Goal: Task Accomplishment & Management: Use online tool/utility

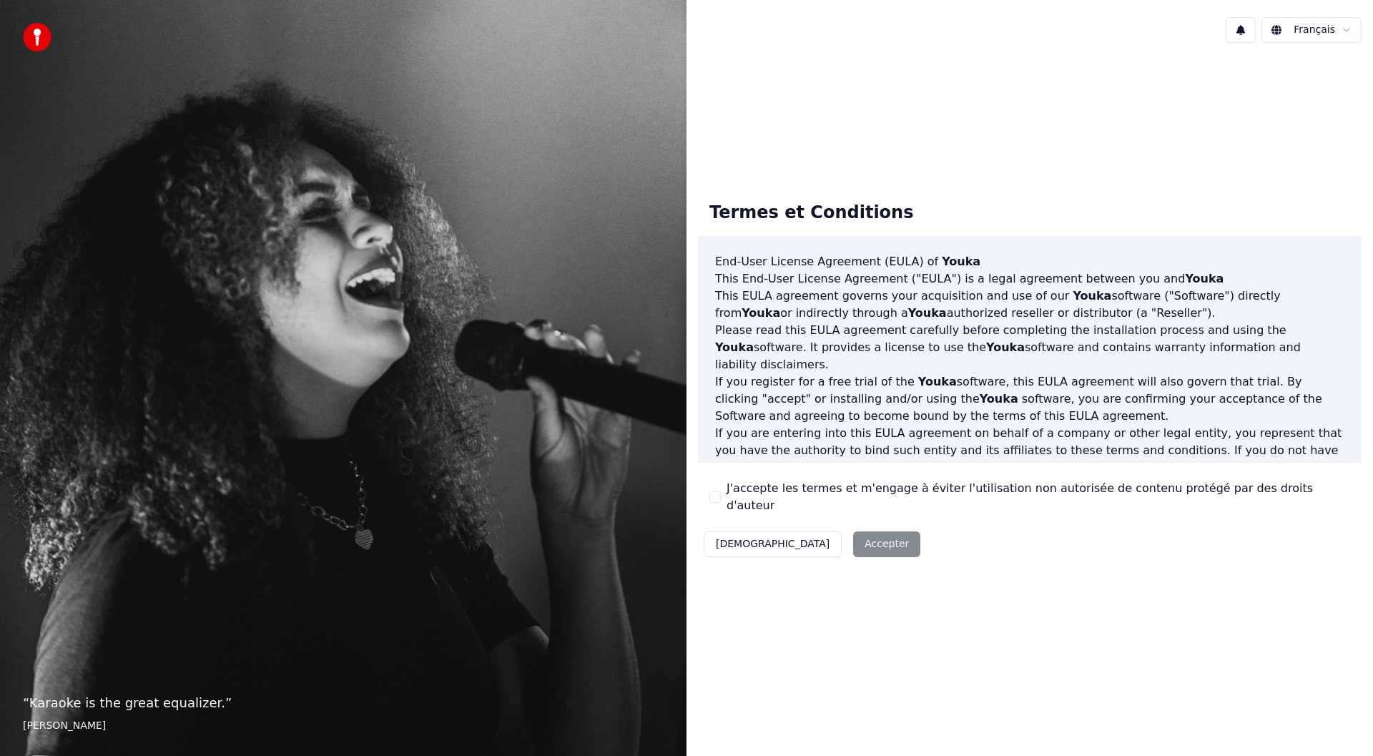
click at [714, 499] on button "J'accepte les termes et m'engage à éviter l'utilisation non autorisée de conten…" at bounding box center [714, 496] width 11 height 11
click at [853, 531] on button "Accepter" at bounding box center [886, 544] width 67 height 26
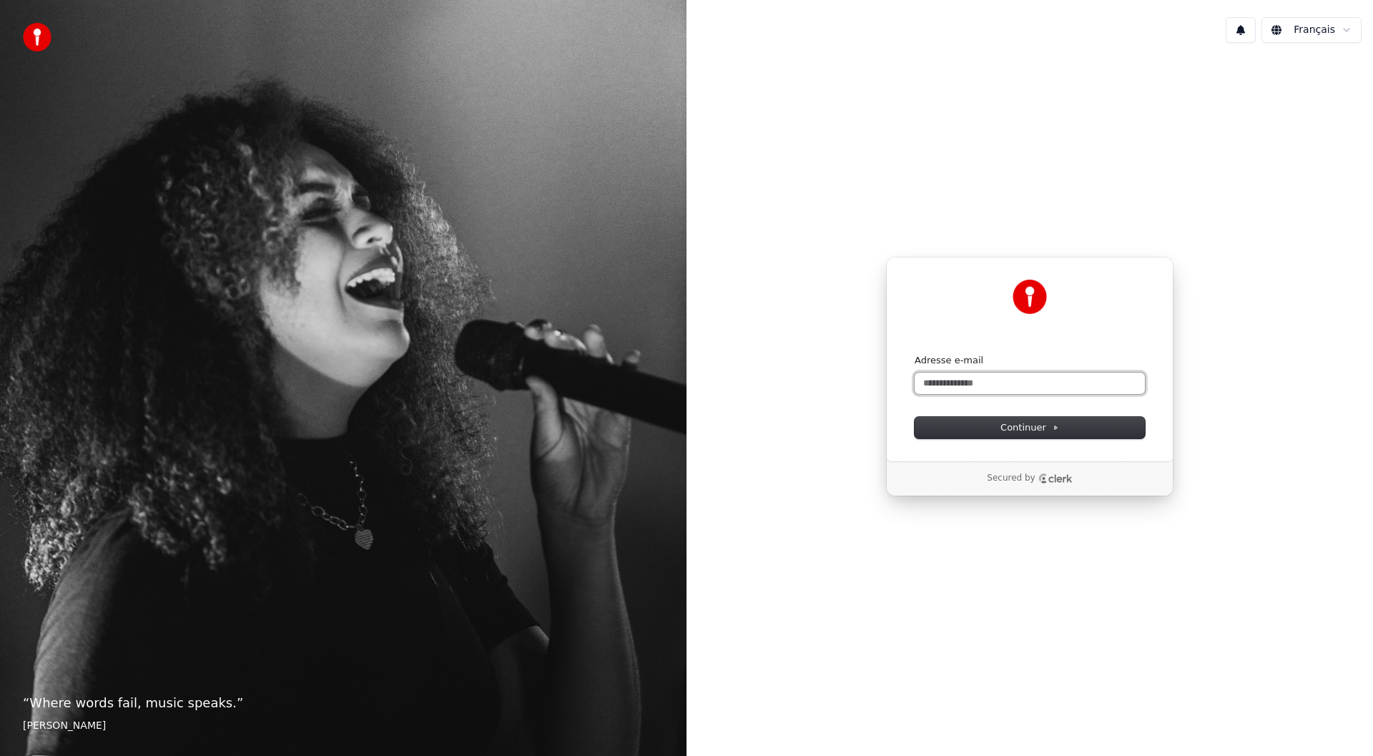
click at [989, 382] on input "Adresse e-mail" at bounding box center [1030, 383] width 230 height 21
click at [1017, 423] on span "Continuer" at bounding box center [1029, 427] width 59 height 13
type input "**********"
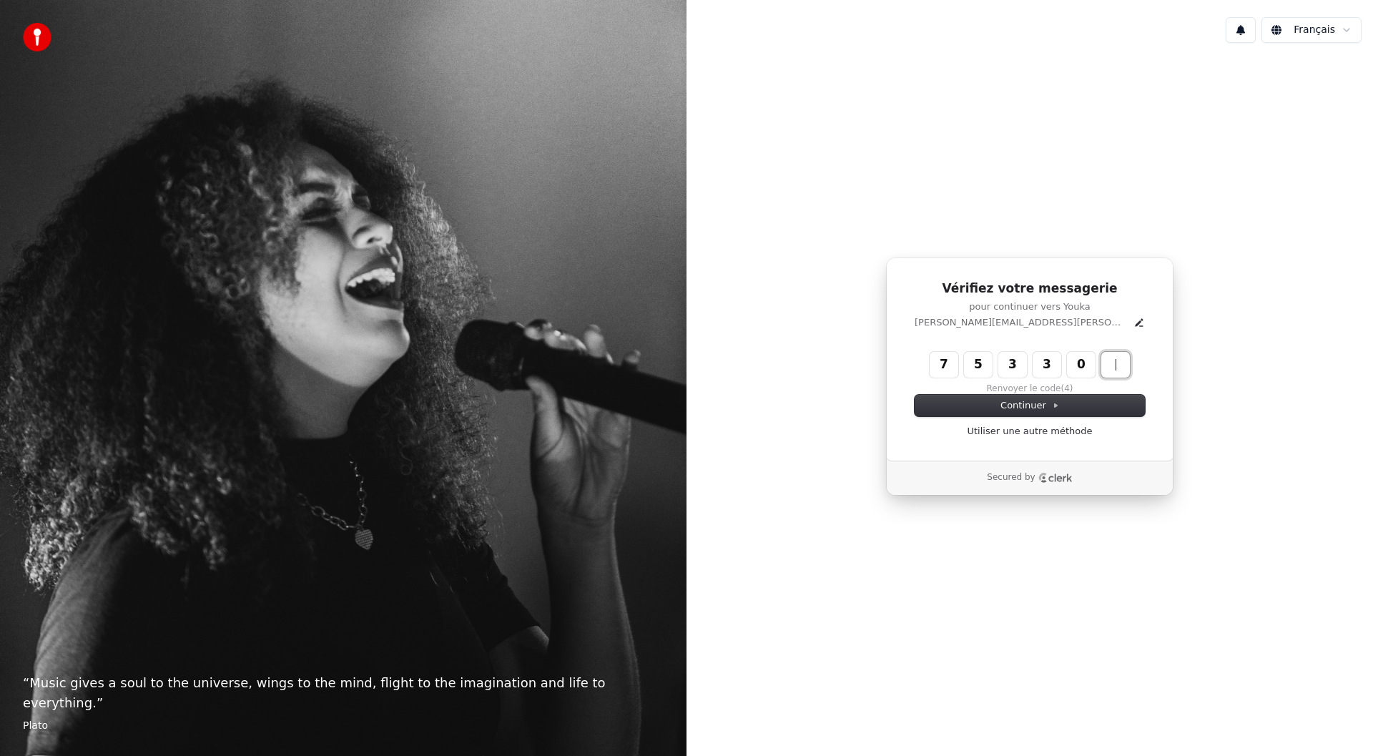
type input "******"
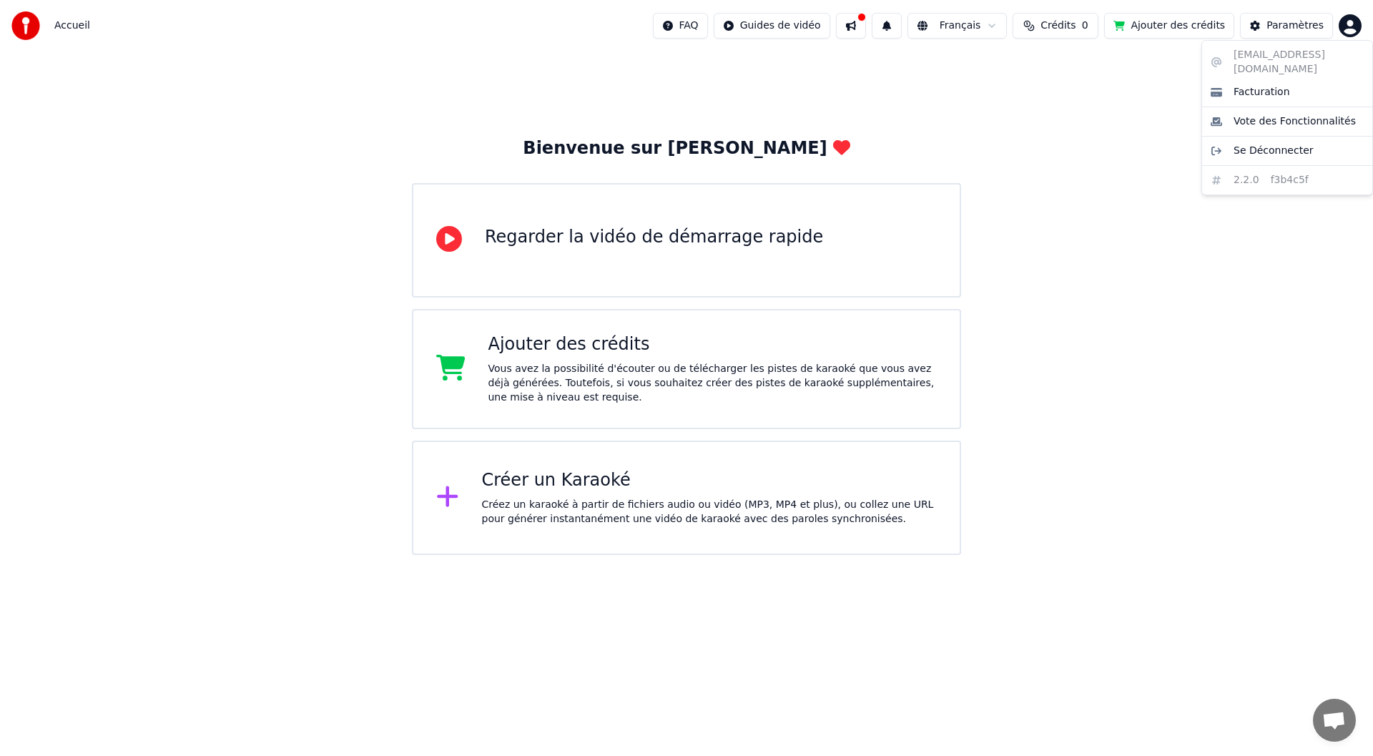
click at [1350, 27] on html "Accueil FAQ Guides de vidéo Français Crédits 0 Ajouter des crédits Paramètres B…" at bounding box center [686, 277] width 1373 height 555
click at [1313, 26] on html "Accueil FAQ Guides de vidéo Français Crédits 0 Ajouter des crédits Paramètres B…" at bounding box center [686, 277] width 1373 height 555
click at [1074, 26] on span "Crédits" at bounding box center [1057, 26] width 35 height 14
click at [995, 64] on th "Recharger" at bounding box center [997, 68] width 63 height 29
click at [1065, 113] on button "Actualiser" at bounding box center [1070, 107] width 85 height 26
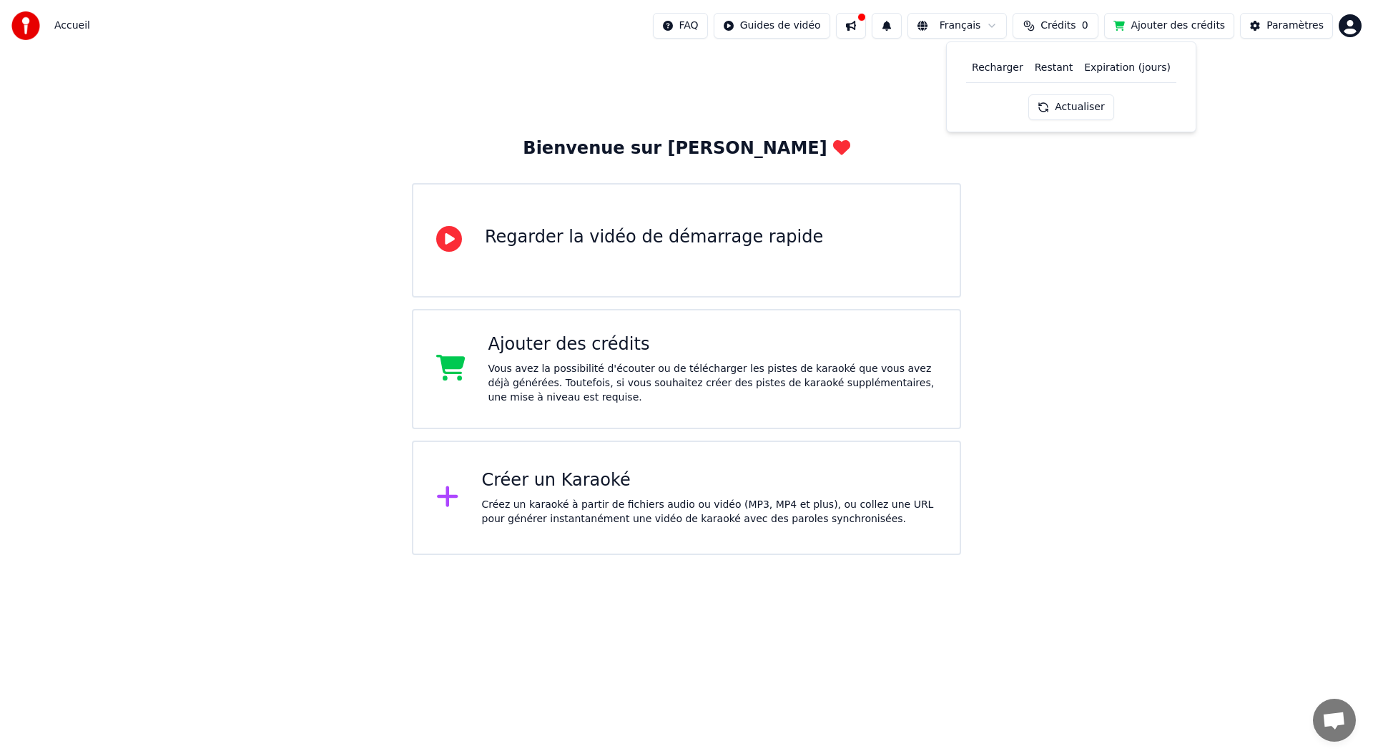
click at [1011, 66] on th "Recharger" at bounding box center [997, 68] width 63 height 29
click at [1189, 29] on button "Ajouter des crédits" at bounding box center [1169, 26] width 130 height 26
click at [1347, 26] on html "Accueil FAQ Guides de vidéo Français Crédits 0 Ajouter des crédits Paramètres B…" at bounding box center [686, 277] width 1373 height 555
click at [625, 497] on html "Accueil FAQ Guides de vidéo Français Crédits 0 Ajouter des crédits Paramètres B…" at bounding box center [686, 277] width 1373 height 555
click at [487, 517] on div "Créez un karaoké à partir de fichiers audio ou vidéo (MP3, MP4 et plus), ou col…" at bounding box center [709, 512] width 455 height 29
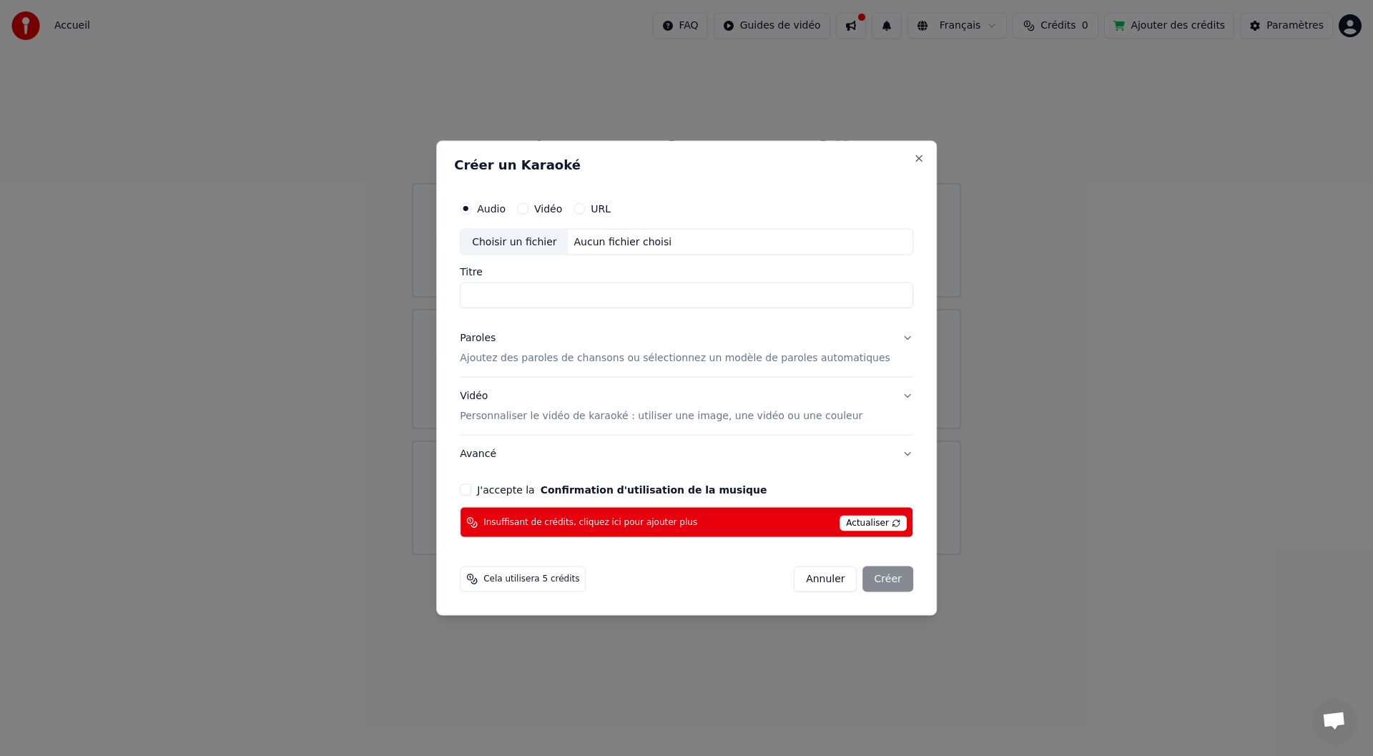
click at [821, 581] on button "Annuler" at bounding box center [825, 579] width 63 height 26
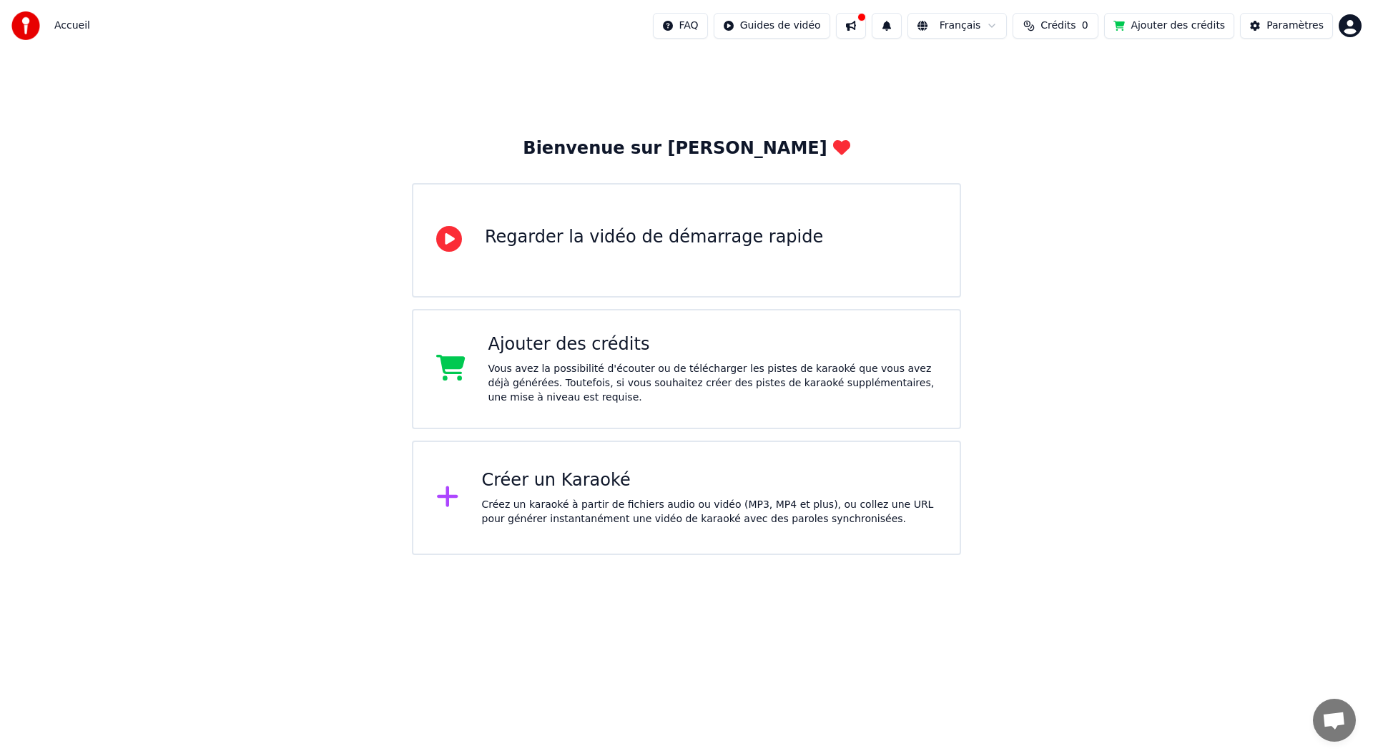
click at [633, 367] on div "Vous avez la possibilité d'écouter ou de télécharger les pistes de karaoké que …" at bounding box center [712, 383] width 449 height 43
click at [902, 21] on button at bounding box center [887, 26] width 30 height 26
click at [866, 29] on button at bounding box center [851, 26] width 30 height 26
click at [1286, 30] on div "Paramètres" at bounding box center [1294, 26] width 57 height 14
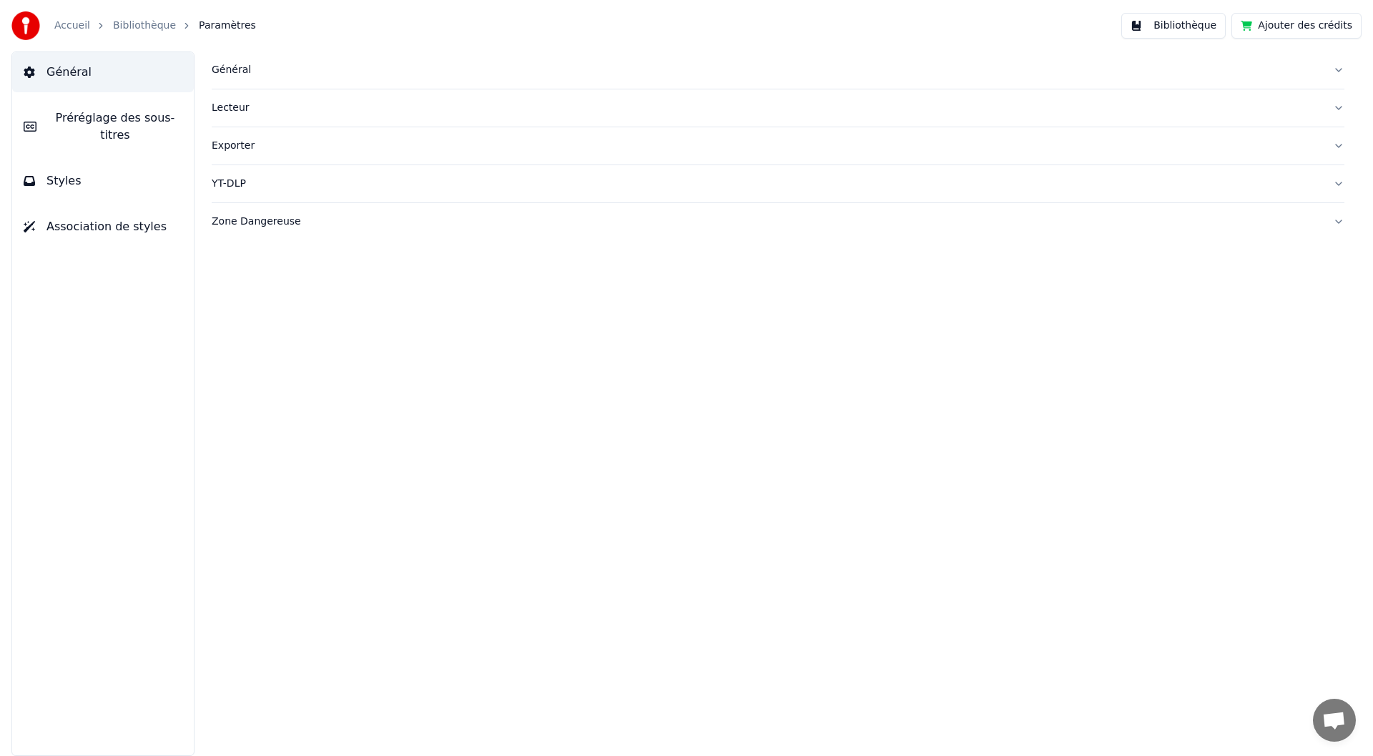
click at [141, 23] on link "Bibliothèque" at bounding box center [144, 26] width 63 height 14
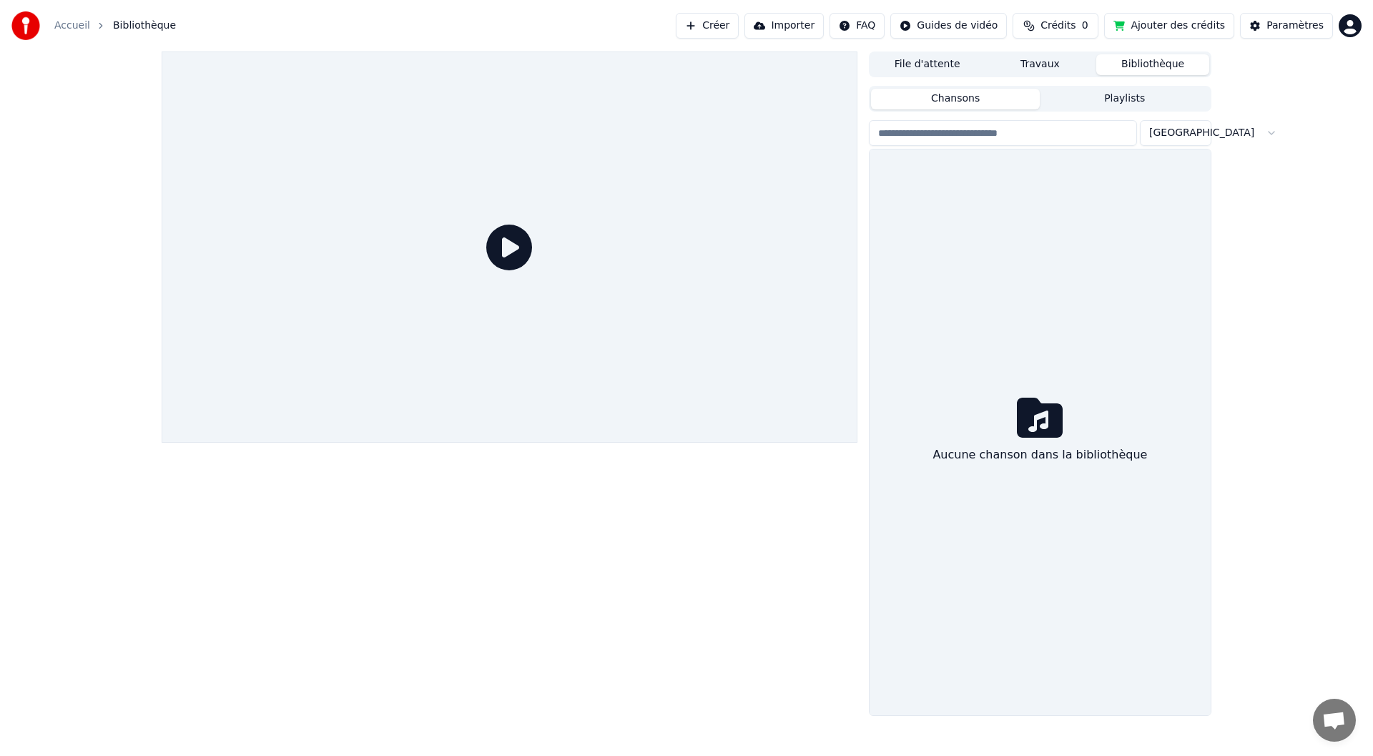
click at [1001, 57] on button "Travaux" at bounding box center [1040, 64] width 113 height 21
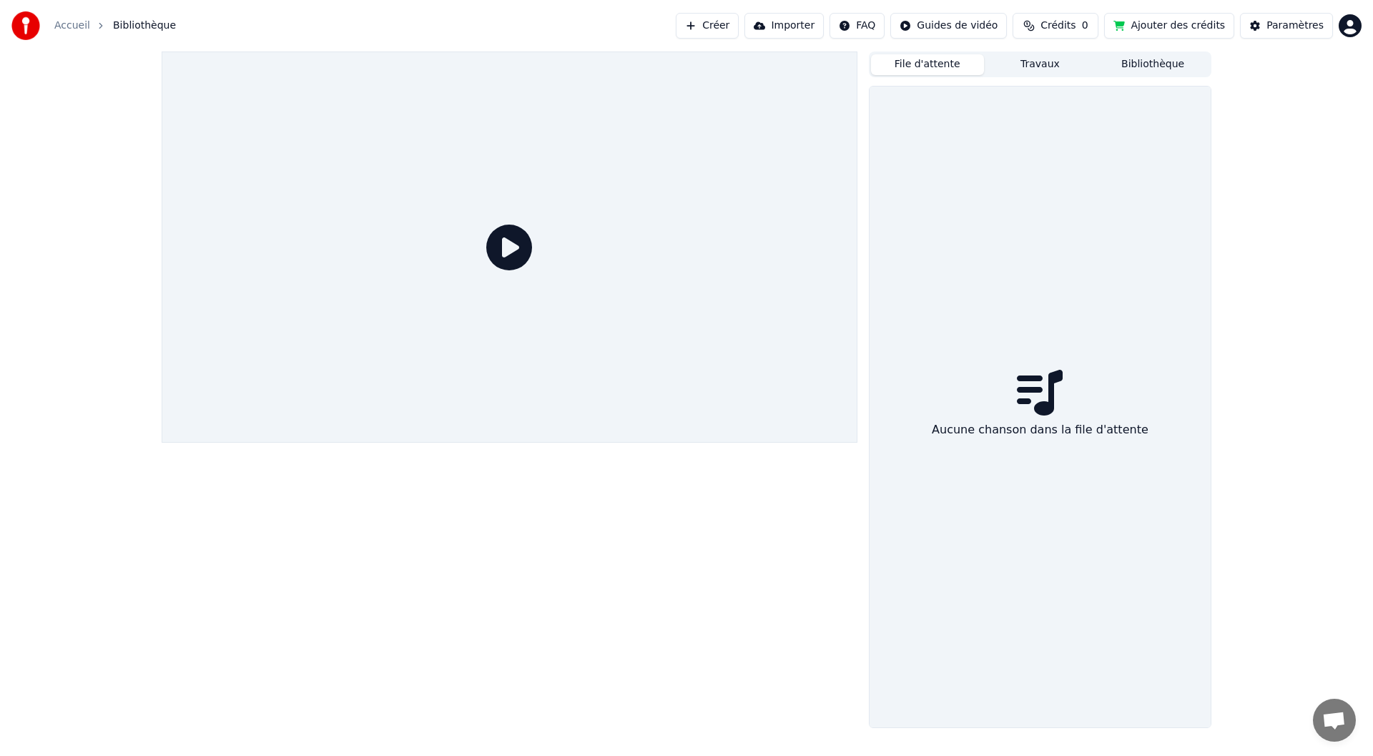
click at [934, 69] on button "File d'attente" at bounding box center [927, 64] width 113 height 21
click at [1023, 64] on button "Travaux" at bounding box center [1040, 64] width 113 height 21
click at [1162, 70] on button "Bibliothèque" at bounding box center [1152, 64] width 113 height 21
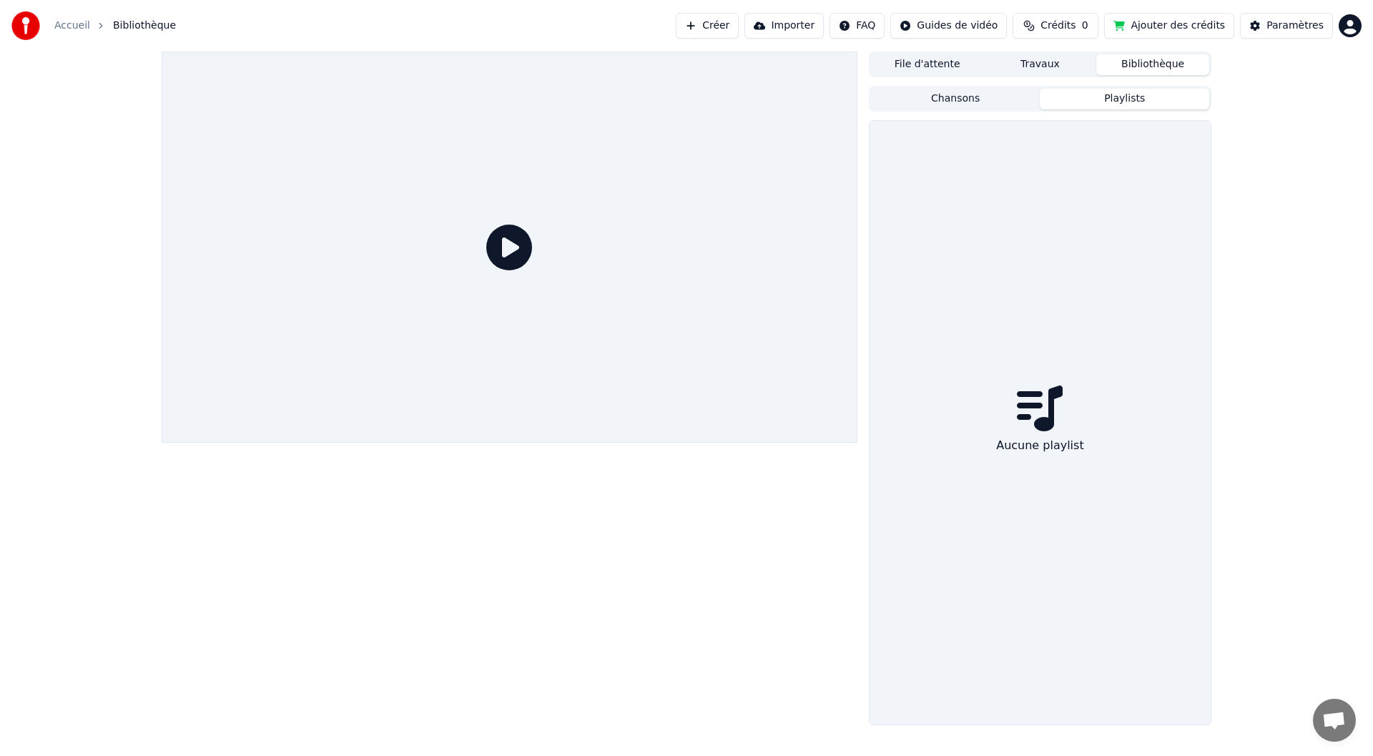
click at [1124, 94] on button "Playlists" at bounding box center [1124, 99] width 169 height 21
click at [1068, 64] on button "Travaux" at bounding box center [1040, 64] width 113 height 21
click at [944, 63] on button "File d'attente" at bounding box center [927, 64] width 113 height 21
